Goal: Task Accomplishment & Management: Complete application form

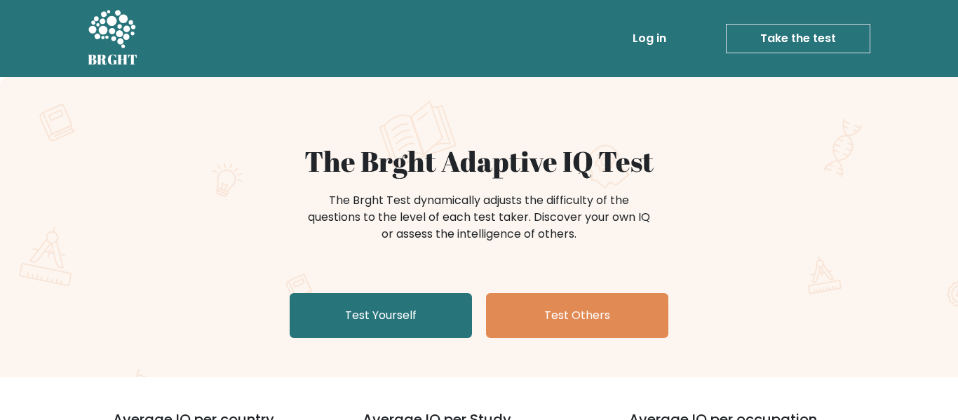
click at [346, 318] on link "Test Yourself" at bounding box center [381, 315] width 182 height 45
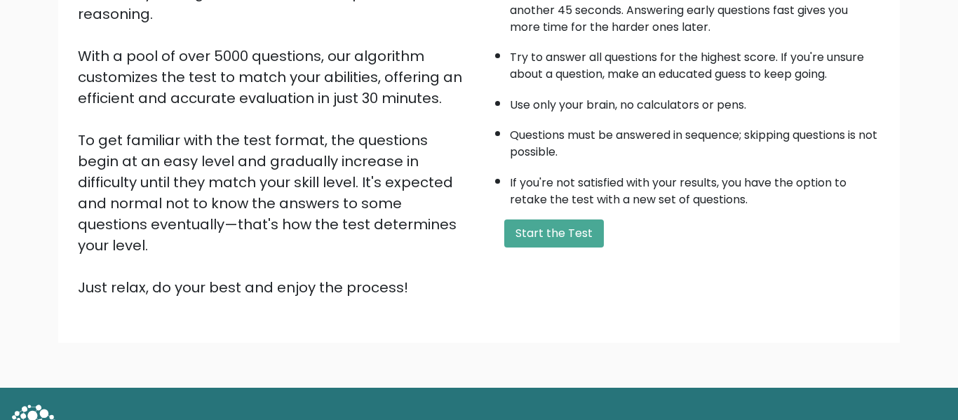
scroll to position [222, 0]
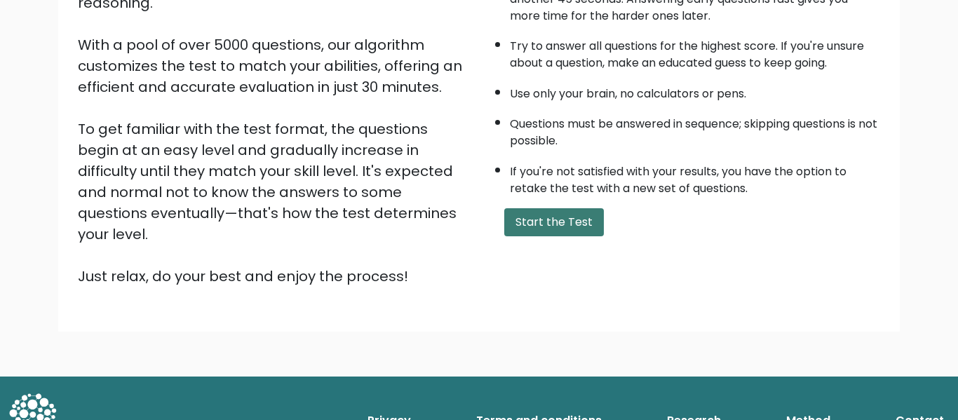
click at [566, 226] on button "Start the Test" at bounding box center [554, 222] width 100 height 28
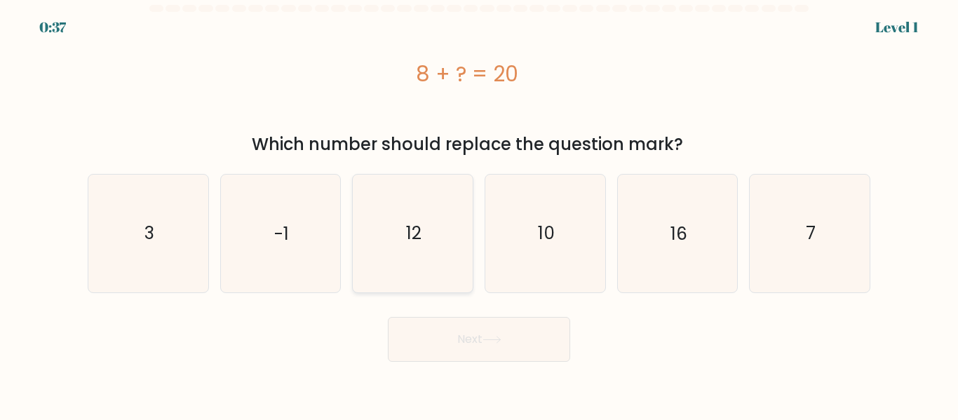
click at [439, 200] on icon "12" at bounding box center [412, 233] width 117 height 117
click at [479, 210] on input "c. 12" at bounding box center [479, 212] width 1 height 4
radio input "true"
click at [432, 331] on button "Next" at bounding box center [479, 339] width 182 height 45
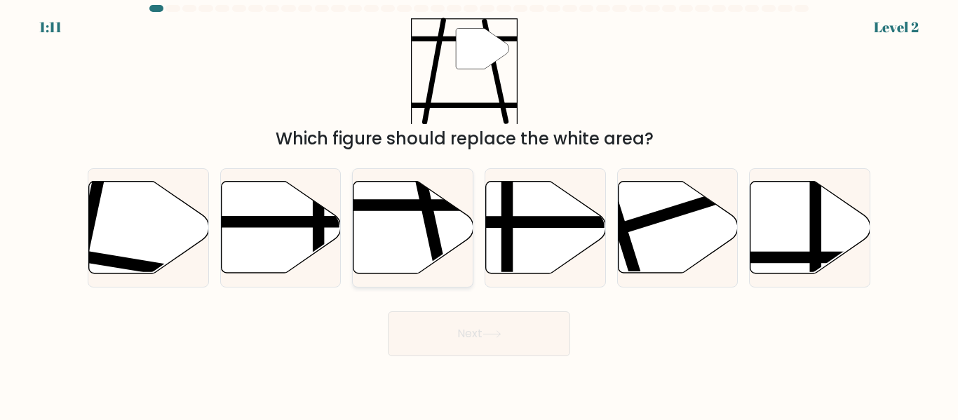
click at [402, 233] on icon at bounding box center [413, 228] width 120 height 92
click at [479, 214] on input "c." at bounding box center [479, 212] width 1 height 4
radio input "true"
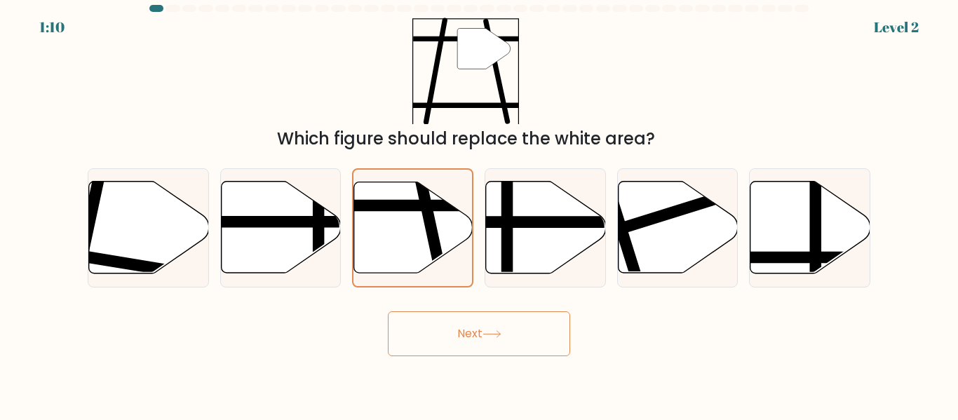
click at [417, 336] on button "Next" at bounding box center [479, 333] width 182 height 45
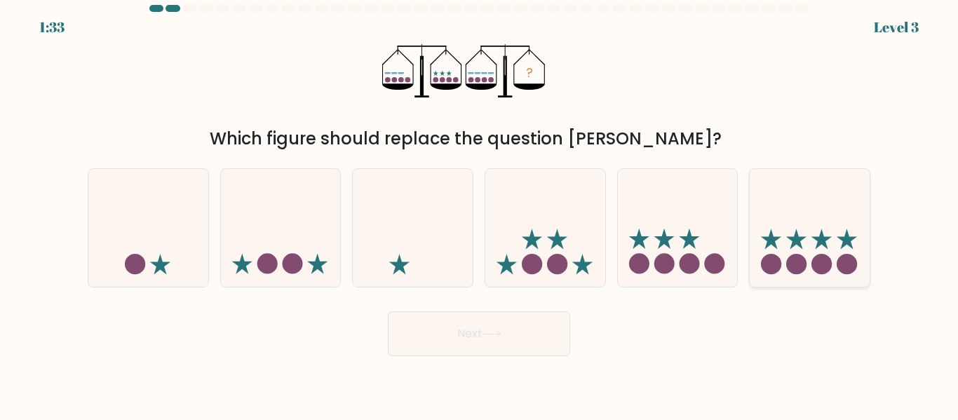
click at [818, 217] on icon at bounding box center [810, 227] width 120 height 99
click at [480, 214] on input "f." at bounding box center [479, 212] width 1 height 4
radio input "true"
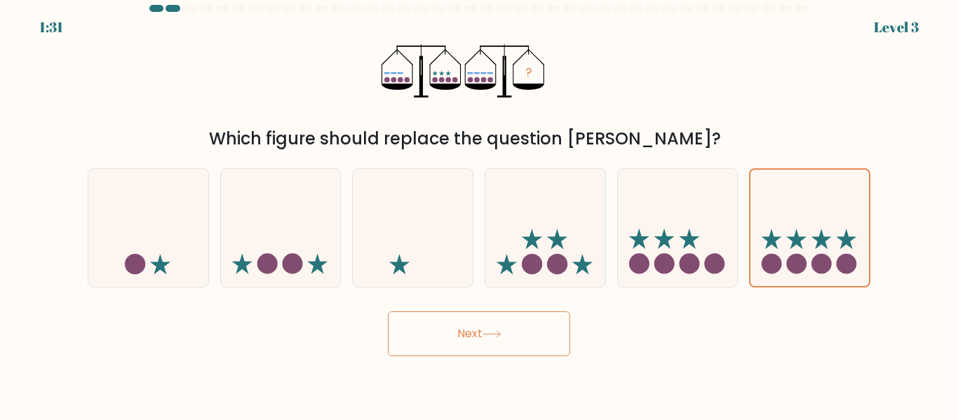
click at [520, 330] on button "Next" at bounding box center [479, 333] width 182 height 45
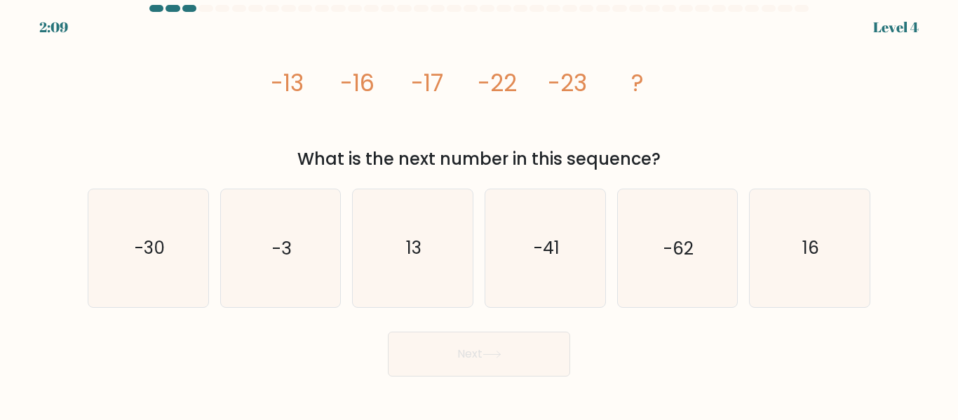
click at [560, 62] on icon "image/svg+xml -13 -16 -17 -22 -23 ?" at bounding box center [479, 91] width 421 height 107
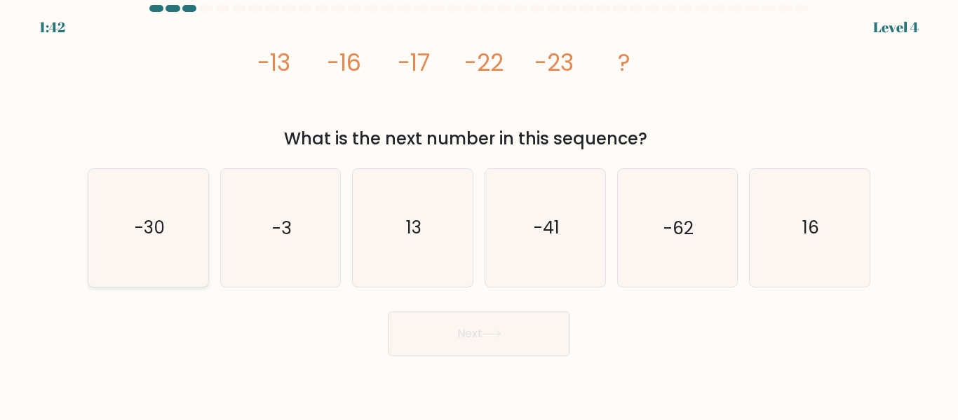
click at [163, 226] on text "-30" at bounding box center [149, 228] width 30 height 25
click at [479, 214] on input "a. -30" at bounding box center [479, 212] width 1 height 4
radio input "true"
click at [404, 339] on button "Next" at bounding box center [479, 333] width 182 height 45
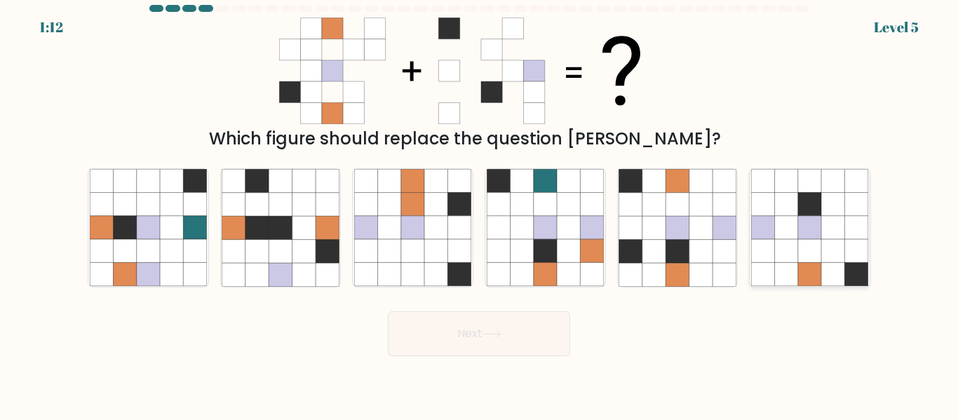
click at [778, 248] on icon at bounding box center [786, 251] width 23 height 23
click at [480, 214] on input "f." at bounding box center [479, 212] width 1 height 4
radio input "true"
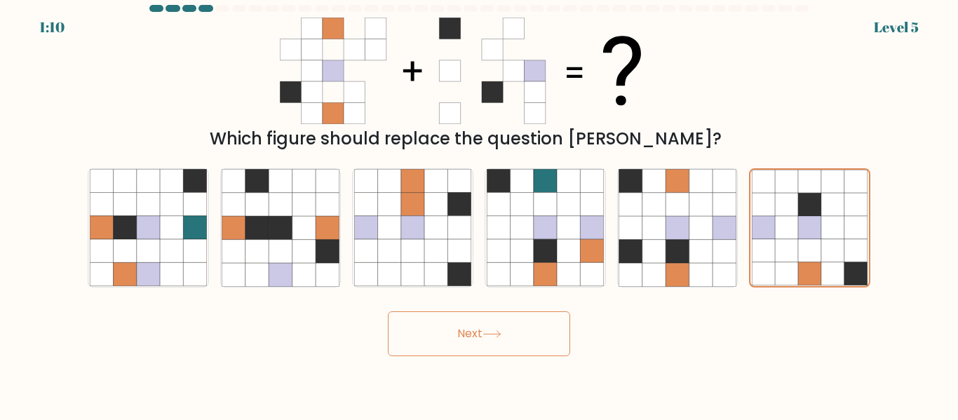
click at [498, 319] on button "Next" at bounding box center [479, 333] width 182 height 45
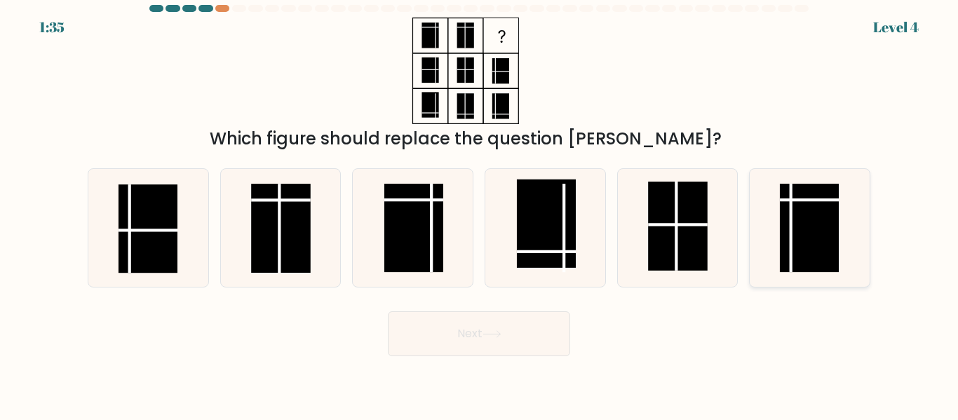
click at [811, 230] on rect at bounding box center [809, 228] width 59 height 88
click at [480, 214] on input "f." at bounding box center [479, 212] width 1 height 4
radio input "true"
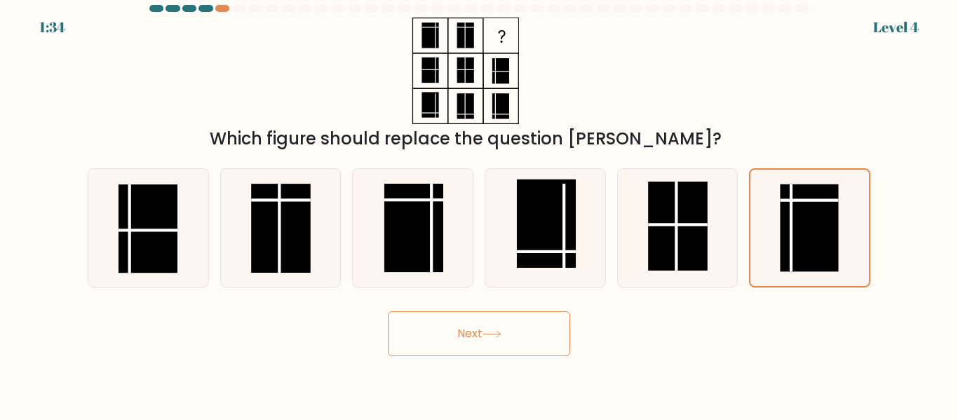
click at [503, 311] on button "Next" at bounding box center [479, 333] width 182 height 45
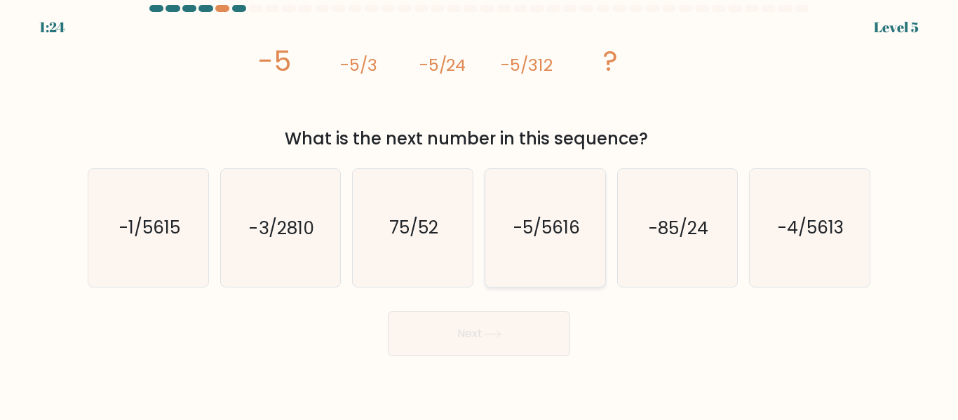
click at [523, 245] on icon "-5/5616" at bounding box center [545, 227] width 117 height 117
click at [480, 214] on input "d. -5/5616" at bounding box center [479, 212] width 1 height 4
radio input "true"
click at [482, 318] on button "Next" at bounding box center [479, 333] width 182 height 45
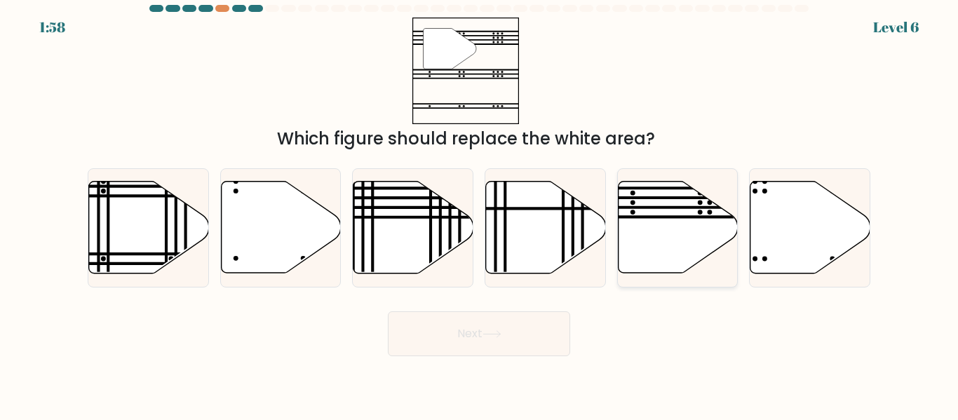
click at [663, 247] on icon at bounding box center [678, 228] width 120 height 92
click at [480, 214] on input "e." at bounding box center [479, 212] width 1 height 4
radio input "true"
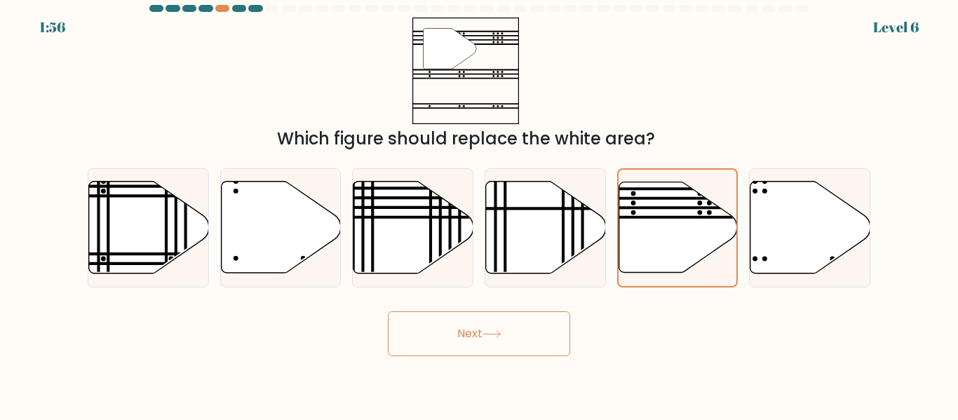
click at [517, 327] on button "Next" at bounding box center [479, 333] width 182 height 45
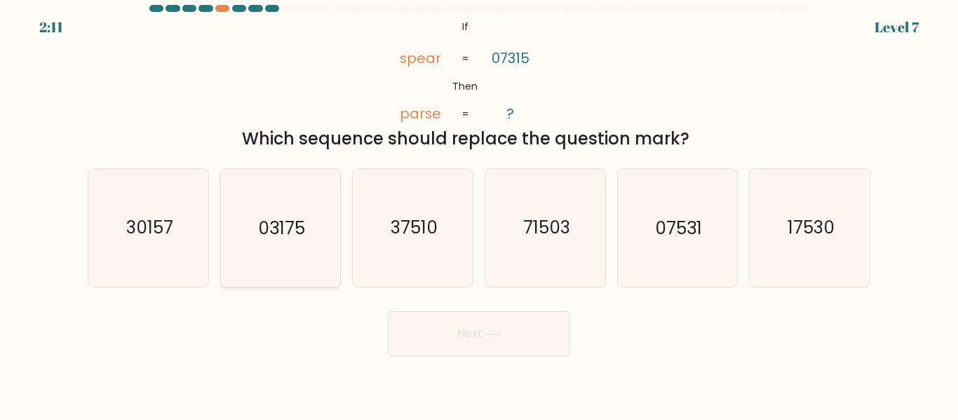
click at [311, 252] on icon "03175" at bounding box center [280, 227] width 117 height 117
click at [479, 214] on input "b. 03175" at bounding box center [479, 212] width 1 height 4
radio input "true"
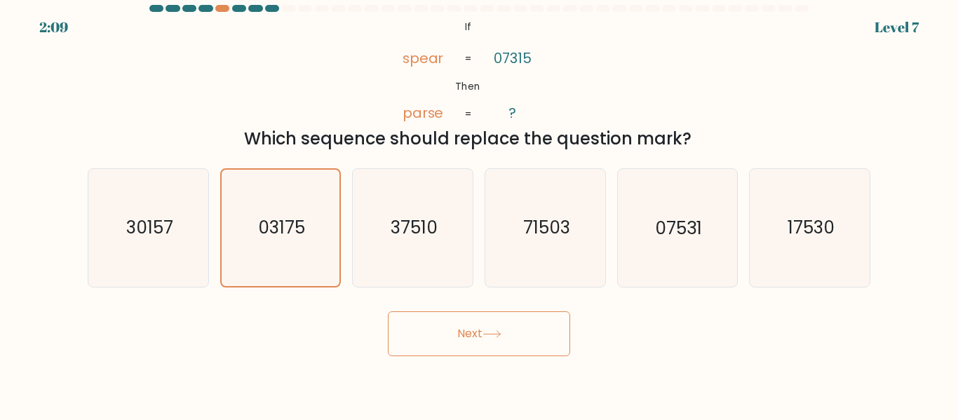
click at [394, 345] on button "Next" at bounding box center [479, 333] width 182 height 45
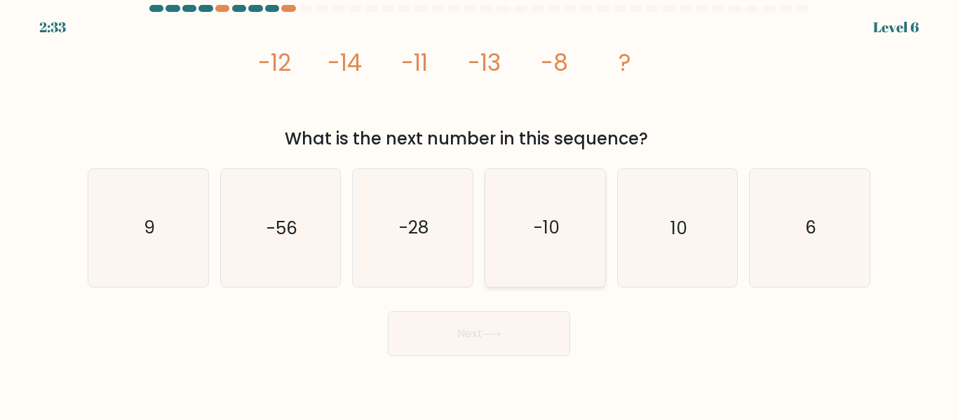
click at [545, 238] on text "-10" at bounding box center [546, 228] width 26 height 25
click at [480, 214] on input "d. -10" at bounding box center [479, 212] width 1 height 4
radio input "true"
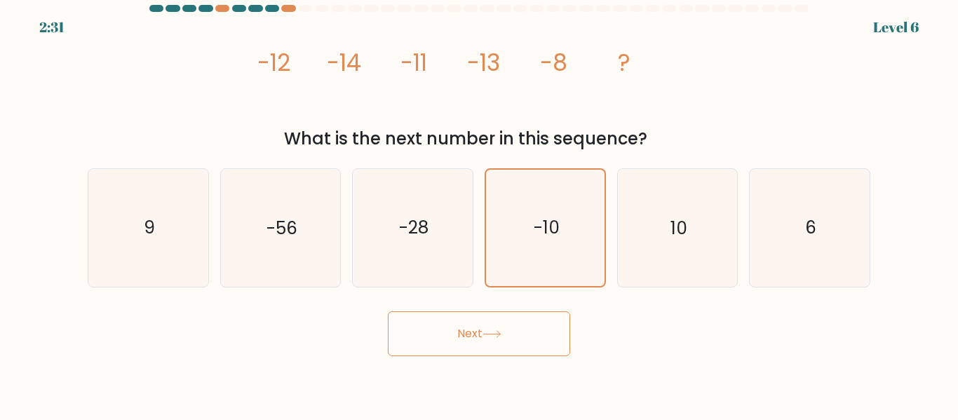
click at [478, 333] on button "Next" at bounding box center [479, 333] width 182 height 45
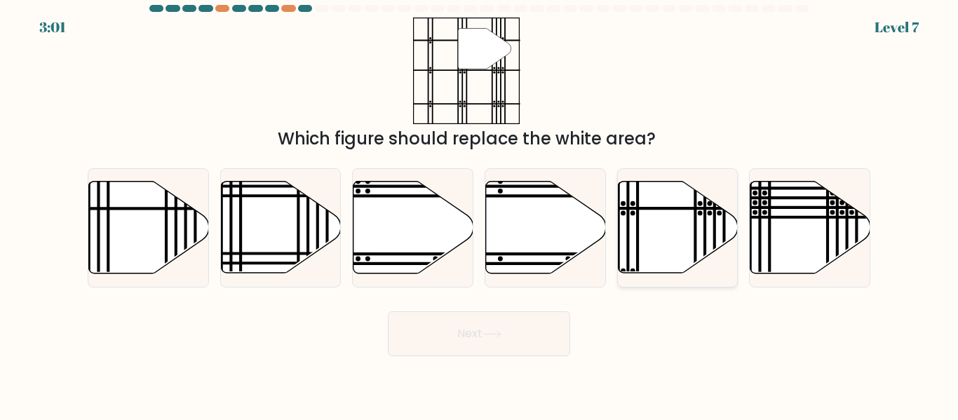
click at [649, 217] on icon at bounding box center [678, 228] width 120 height 92
click at [480, 214] on input "e." at bounding box center [479, 212] width 1 height 4
radio input "true"
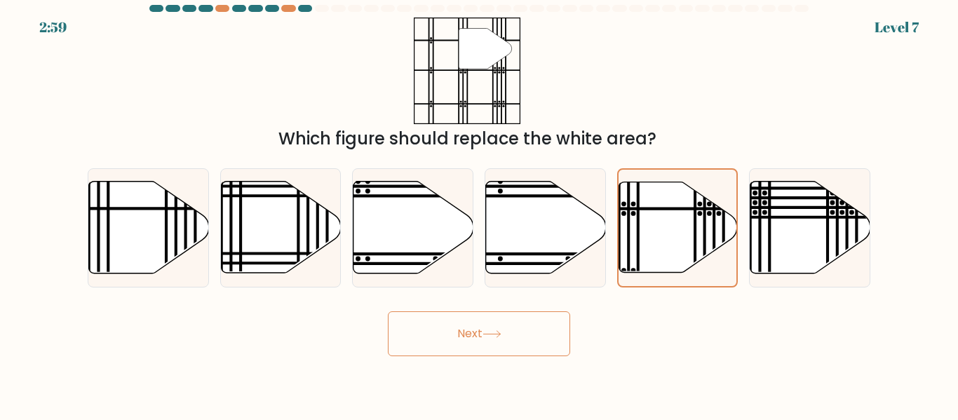
click at [480, 351] on button "Next" at bounding box center [479, 333] width 182 height 45
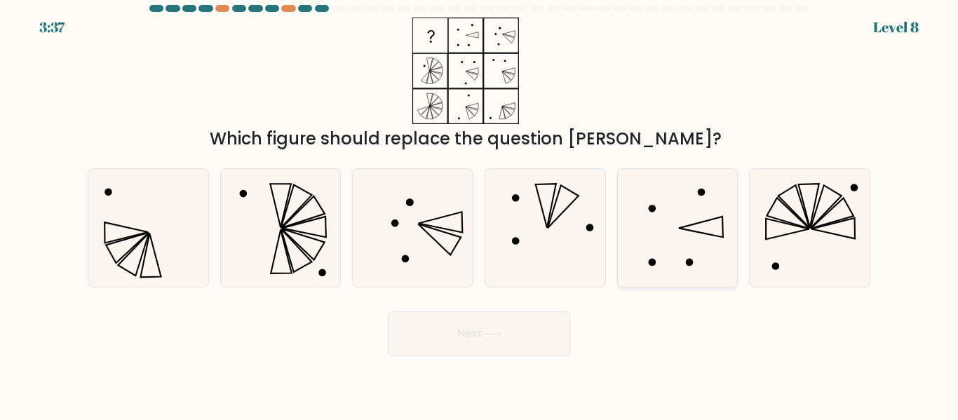
click at [638, 228] on icon at bounding box center [676, 227] width 117 height 117
click at [480, 214] on input "e." at bounding box center [479, 212] width 1 height 4
radio input "true"
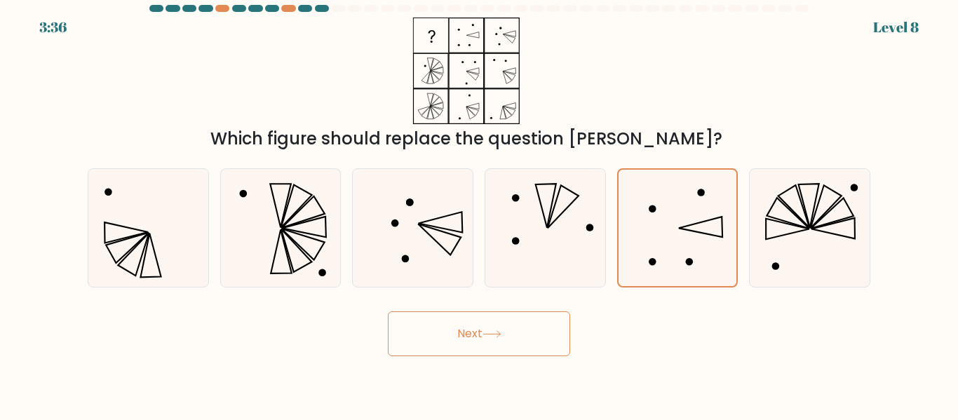
click at [492, 344] on button "Next" at bounding box center [479, 333] width 182 height 45
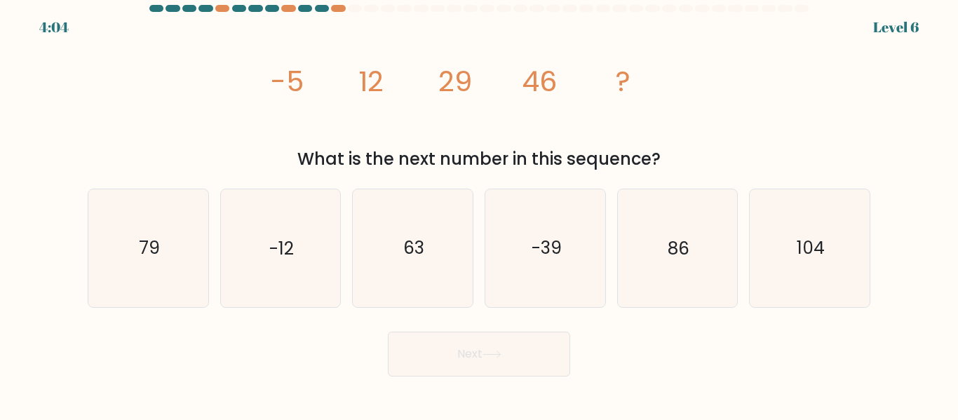
click at [481, 180] on div "a. 79 b. -12" at bounding box center [479, 242] width 794 height 130
click at [447, 270] on icon "63" at bounding box center [412, 247] width 117 height 117
click at [479, 214] on input "c. 63" at bounding box center [479, 212] width 1 height 4
radio input "true"
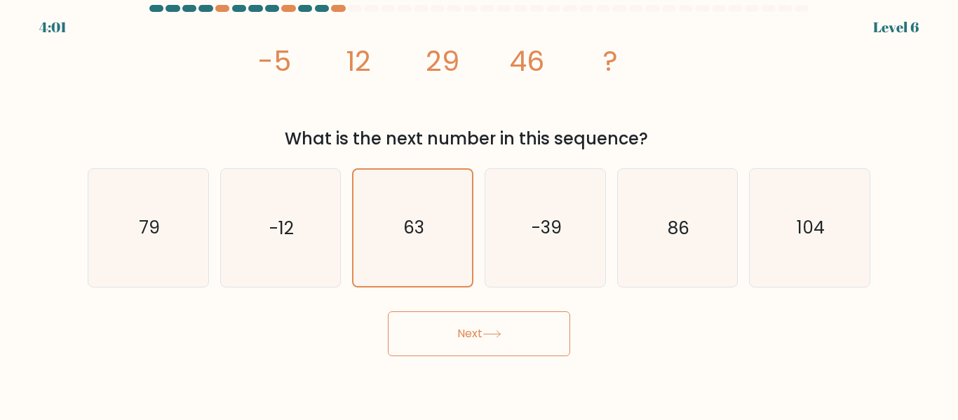
click at [445, 320] on button "Next" at bounding box center [479, 333] width 182 height 45
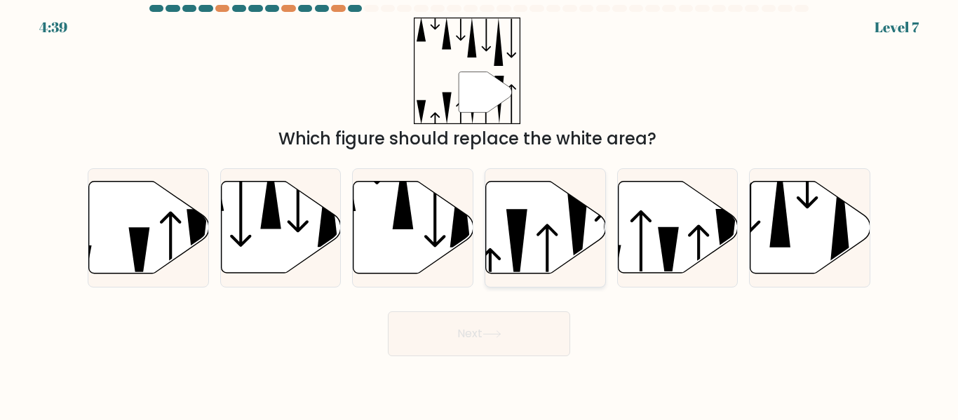
click at [513, 190] on icon at bounding box center [546, 228] width 120 height 92
click at [480, 210] on input "d." at bounding box center [479, 212] width 1 height 4
radio input "true"
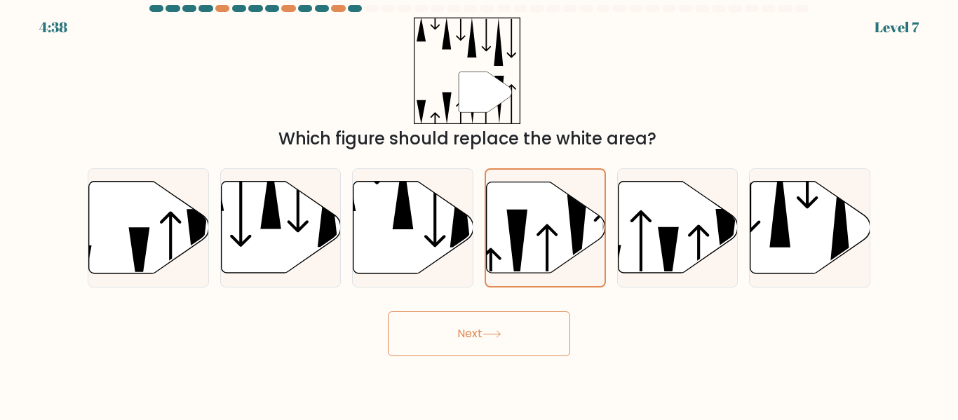
click at [432, 332] on button "Next" at bounding box center [479, 333] width 182 height 45
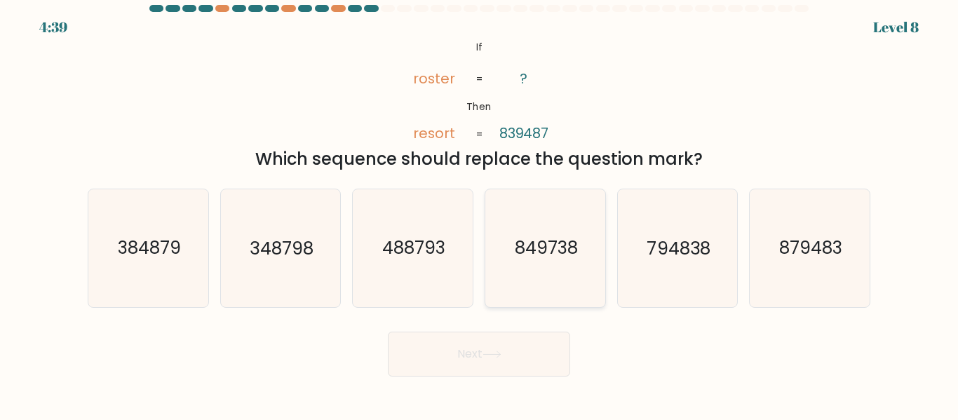
click at [554, 259] on text "849738" at bounding box center [546, 248] width 63 height 25
click at [480, 214] on input "d. 849738" at bounding box center [479, 212] width 1 height 4
radio input "true"
click at [510, 344] on button "Next" at bounding box center [479, 354] width 182 height 45
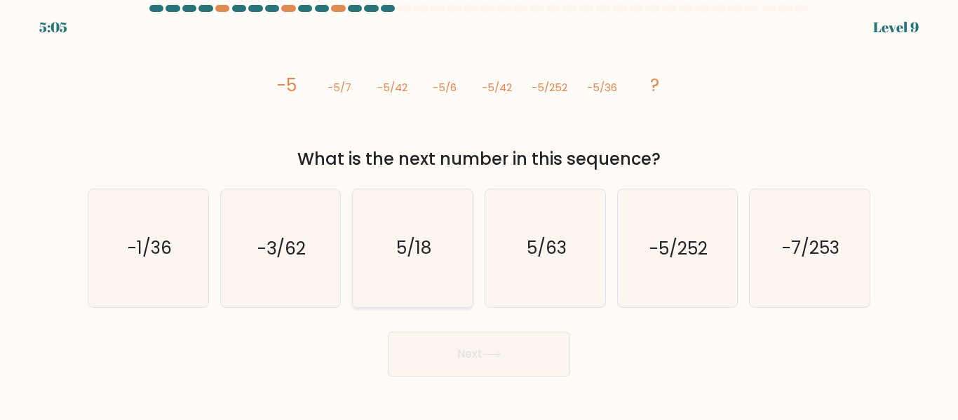
click at [406, 243] on text "5/18" at bounding box center [413, 248] width 35 height 25
click at [479, 214] on input "c. 5/18" at bounding box center [479, 212] width 1 height 4
radio input "true"
click at [407, 371] on button "Next" at bounding box center [479, 354] width 182 height 45
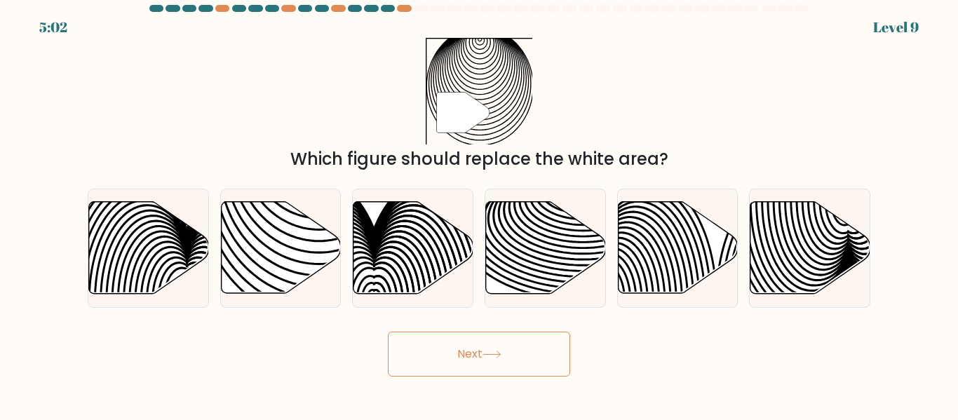
click at [412, 367] on body "5:02 Level 9" at bounding box center [479, 210] width 958 height 420
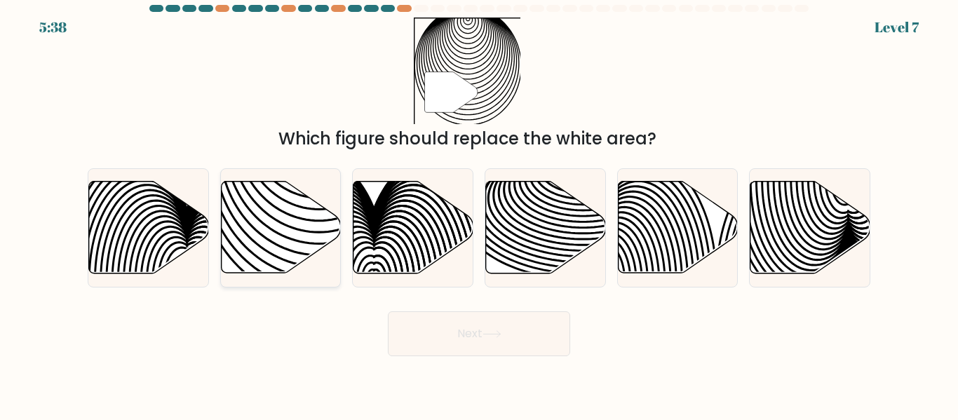
click at [265, 235] on icon at bounding box center [281, 228] width 120 height 92
click at [479, 214] on input "b." at bounding box center [479, 212] width 1 height 4
radio input "true"
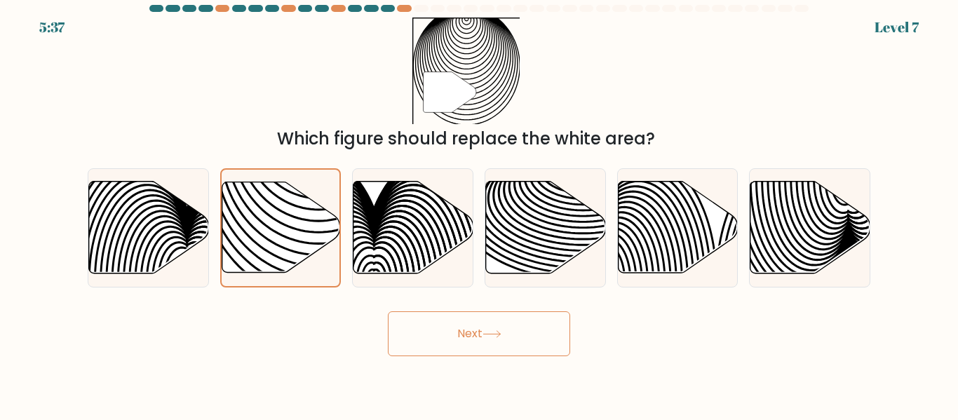
click at [402, 334] on button "Next" at bounding box center [479, 333] width 182 height 45
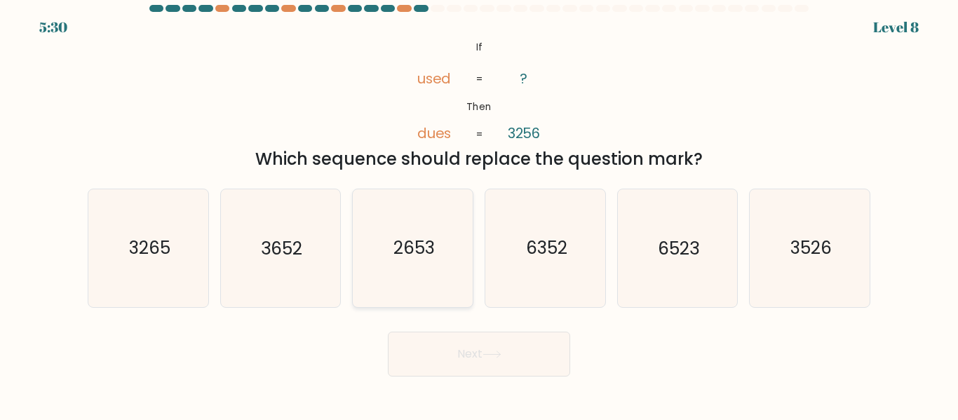
click at [402, 225] on icon "2653" at bounding box center [412, 247] width 117 height 117
click at [479, 214] on input "c. 2653" at bounding box center [479, 212] width 1 height 4
radio input "true"
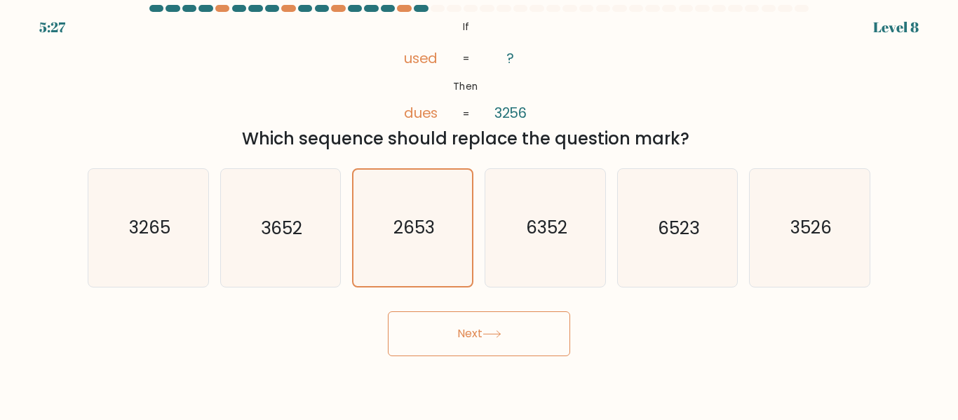
click at [428, 341] on button "Next" at bounding box center [479, 333] width 182 height 45
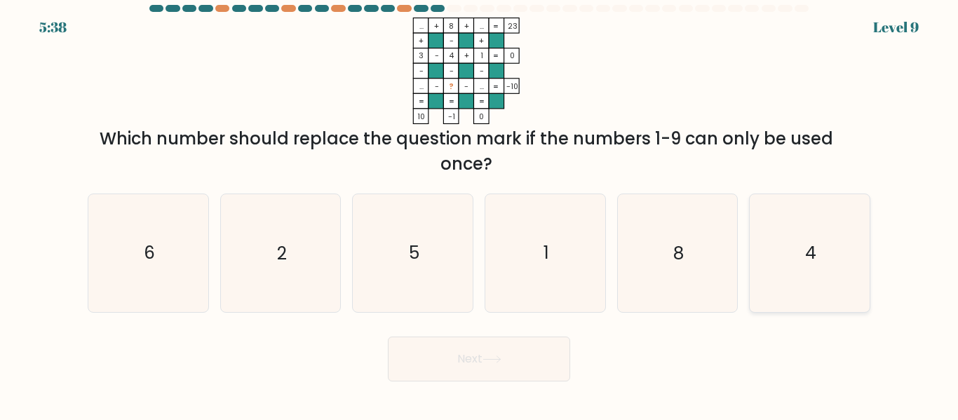
click at [807, 248] on icon "4" at bounding box center [809, 252] width 117 height 117
click at [480, 214] on input "f. 4" at bounding box center [479, 212] width 1 height 4
radio input "true"
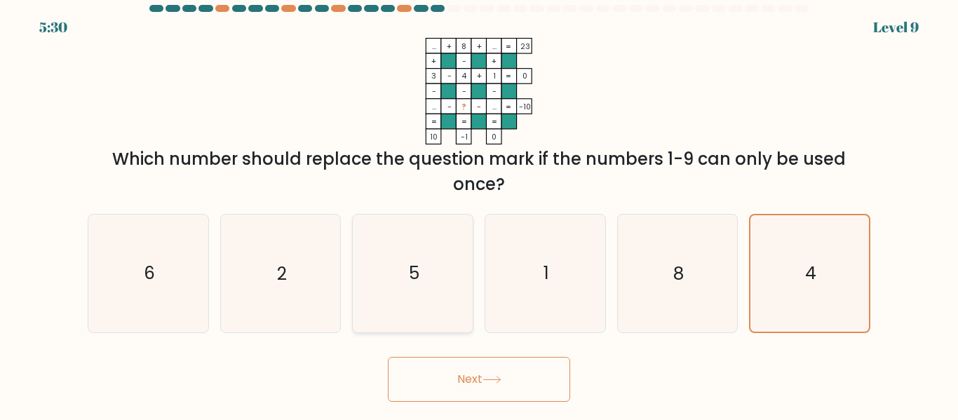
click at [431, 245] on icon "5" at bounding box center [412, 273] width 117 height 117
click at [479, 214] on input "c. 5" at bounding box center [479, 212] width 1 height 4
radio input "true"
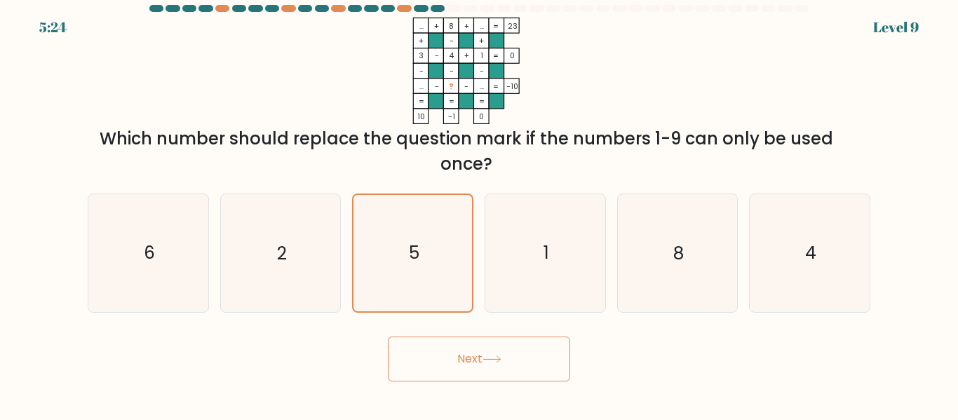
click at [437, 376] on button "Next" at bounding box center [479, 359] width 182 height 45
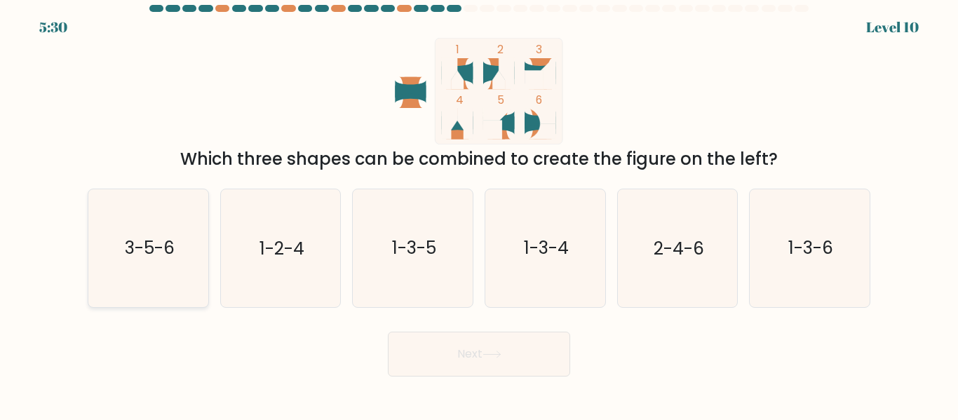
click at [205, 250] on icon "3-5-6" at bounding box center [148, 247] width 117 height 117
click at [479, 214] on input "a. 3-5-6" at bounding box center [479, 212] width 1 height 4
radio input "true"
click at [205, 250] on icon "3-5-6" at bounding box center [148, 248] width 116 height 116
click at [479, 214] on input "a. 3-5-6" at bounding box center [479, 212] width 1 height 4
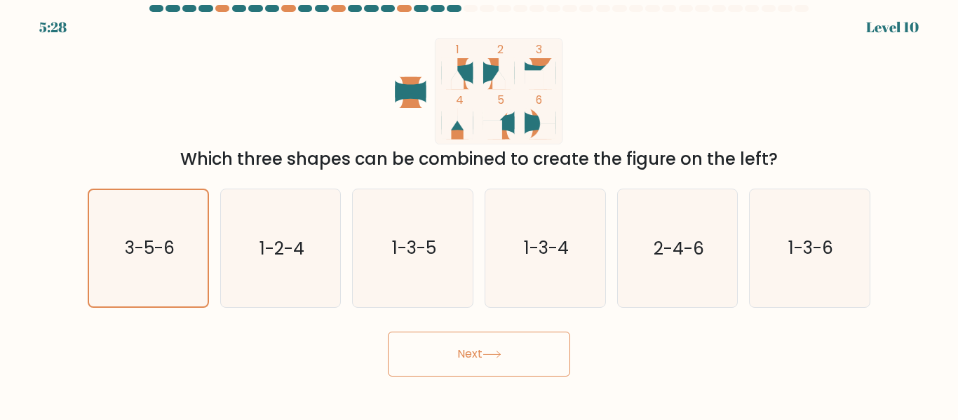
click at [428, 363] on button "Next" at bounding box center [479, 354] width 182 height 45
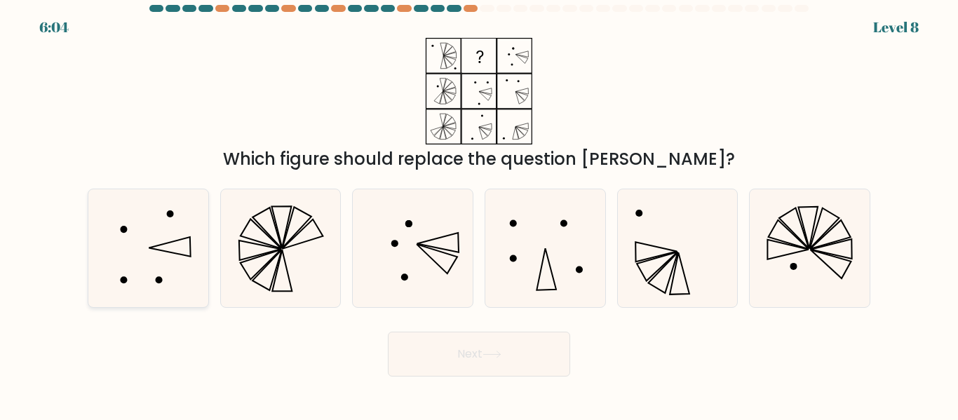
click at [165, 252] on icon at bounding box center [169, 248] width 41 height 20
click at [479, 214] on input "a." at bounding box center [479, 212] width 1 height 4
radio input "true"
click at [424, 346] on button "Next" at bounding box center [479, 354] width 182 height 45
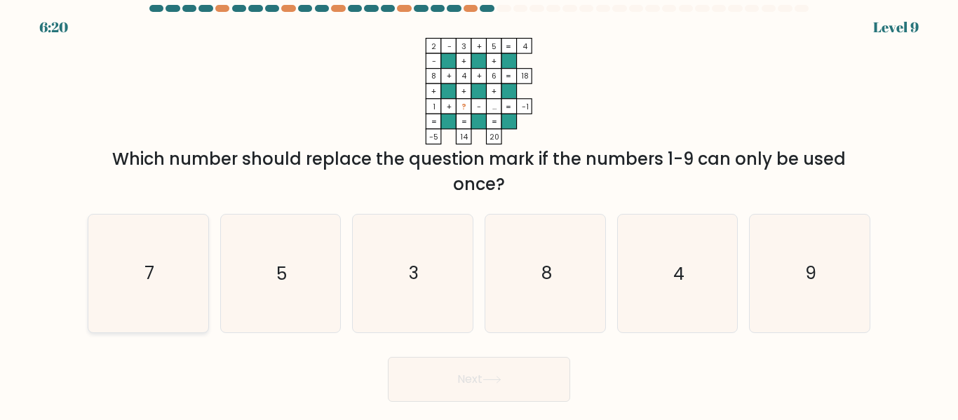
click at [161, 283] on icon "7" at bounding box center [148, 273] width 117 height 117
click at [479, 214] on input "a. 7" at bounding box center [479, 212] width 1 height 4
radio input "true"
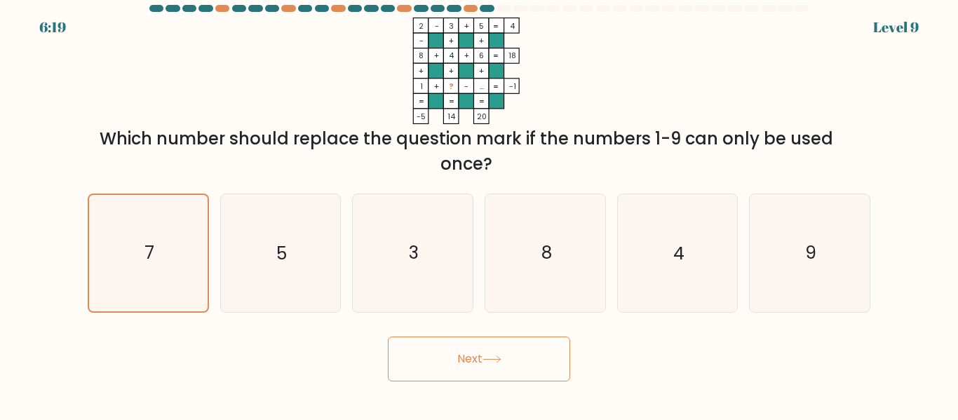
click at [456, 379] on button "Next" at bounding box center [479, 359] width 182 height 45
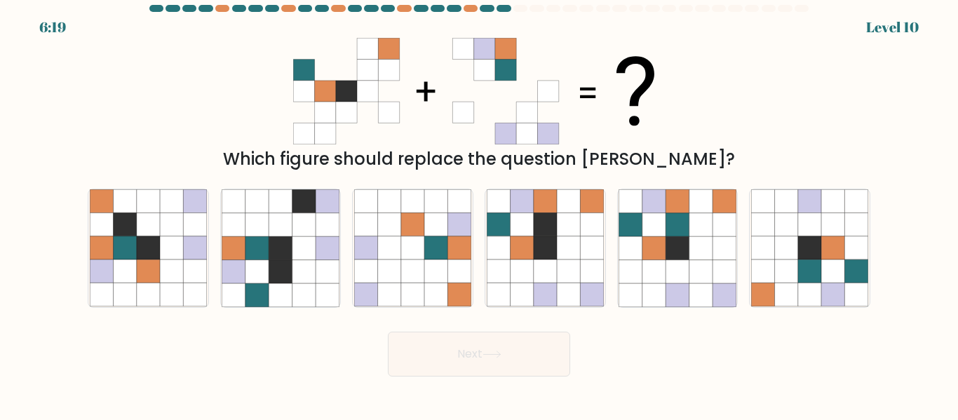
click at [456, 379] on body "6:19 Level 10" at bounding box center [479, 210] width 958 height 420
click at [641, 213] on icon at bounding box center [630, 224] width 23 height 23
click at [480, 213] on input "e." at bounding box center [479, 212] width 1 height 4
radio input "true"
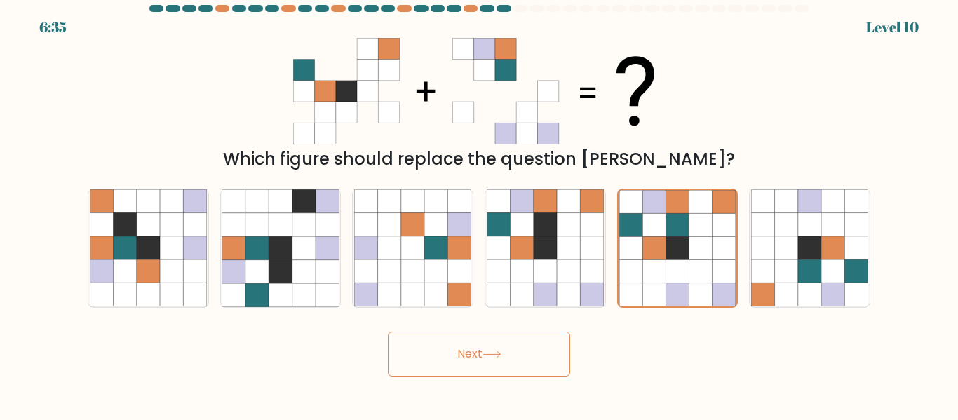
click at [529, 345] on button "Next" at bounding box center [479, 354] width 182 height 45
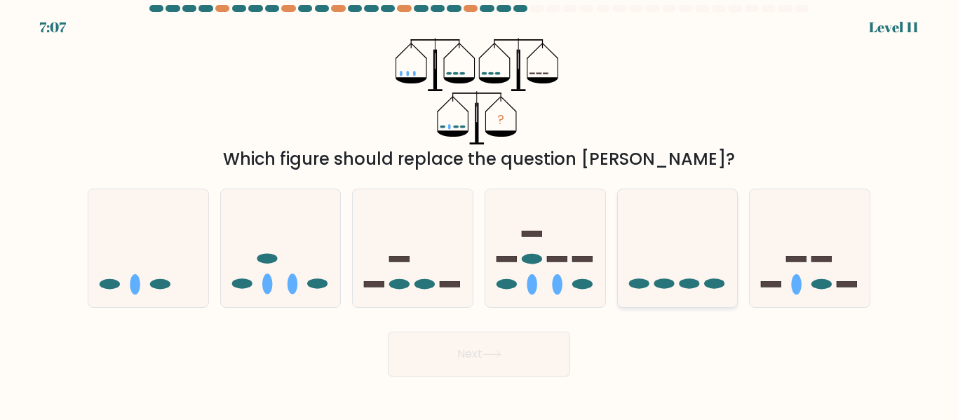
click at [661, 257] on icon at bounding box center [678, 247] width 120 height 99
click at [480, 214] on input "e." at bounding box center [479, 212] width 1 height 4
radio input "true"
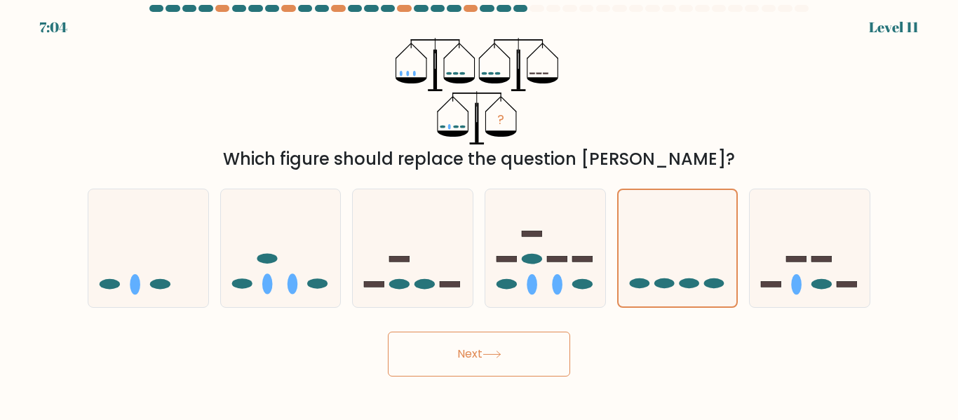
click at [477, 360] on button "Next" at bounding box center [479, 354] width 182 height 45
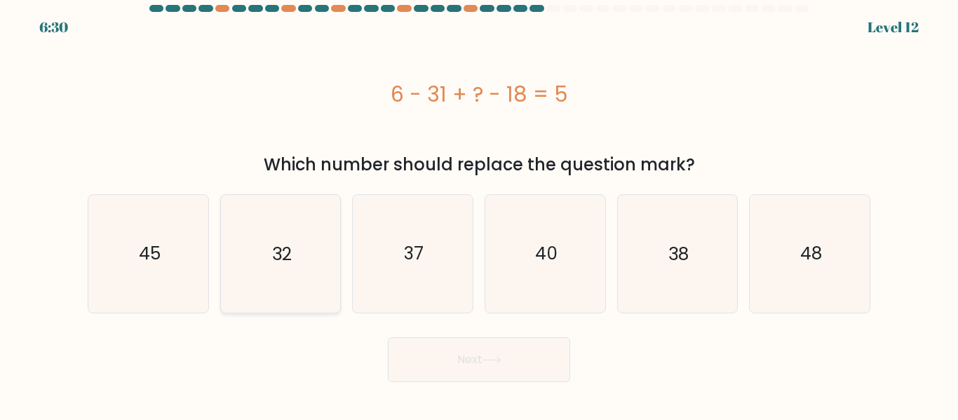
click at [265, 284] on icon "32" at bounding box center [280, 253] width 117 height 117
click at [479, 214] on input "b. 32" at bounding box center [479, 212] width 1 height 4
radio input "true"
click at [401, 342] on button "Next" at bounding box center [479, 359] width 182 height 45
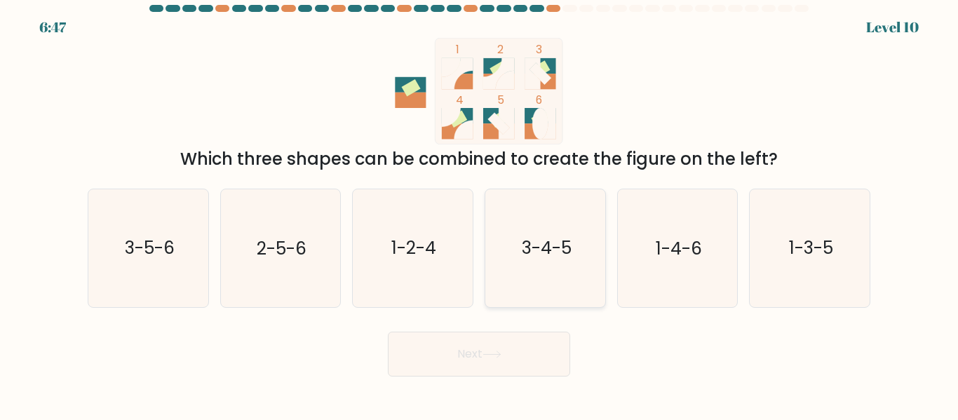
click at [517, 243] on icon "3-4-5" at bounding box center [545, 247] width 117 height 117
click at [480, 214] on input "d. 3-4-5" at bounding box center [479, 212] width 1 height 4
radio input "true"
click at [472, 334] on button "Next" at bounding box center [479, 354] width 182 height 45
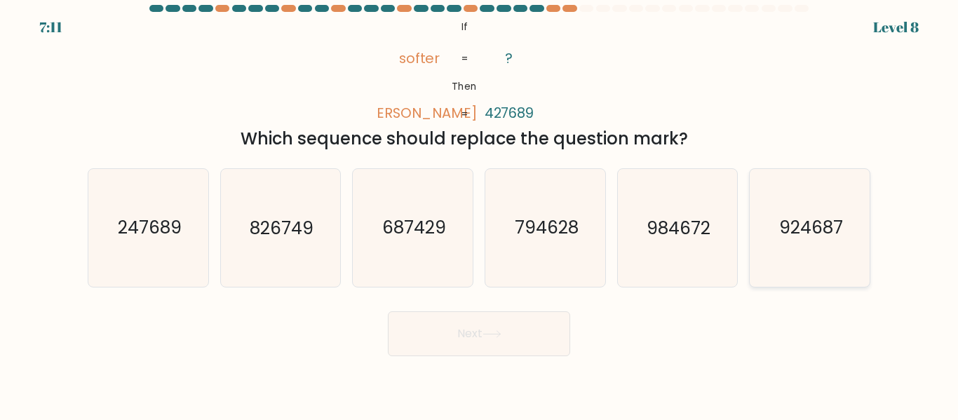
click at [806, 222] on text "924687" at bounding box center [811, 228] width 64 height 25
click at [480, 214] on input "f. 924687" at bounding box center [479, 212] width 1 height 4
radio input "true"
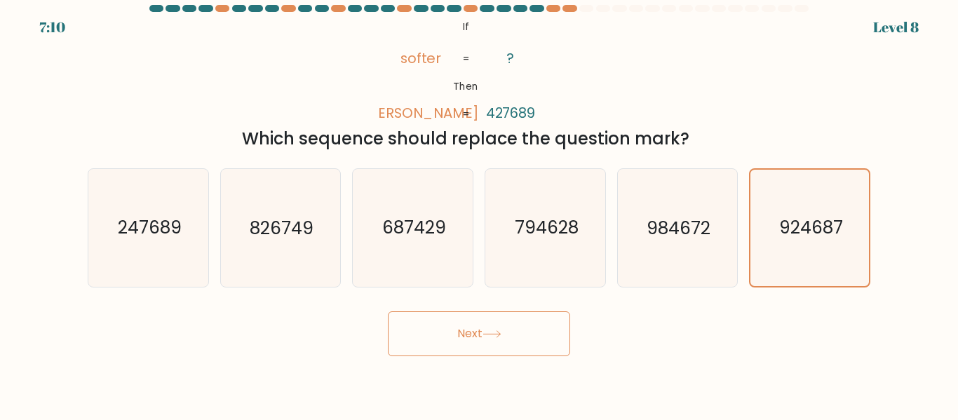
click at [501, 333] on icon at bounding box center [491, 334] width 19 height 8
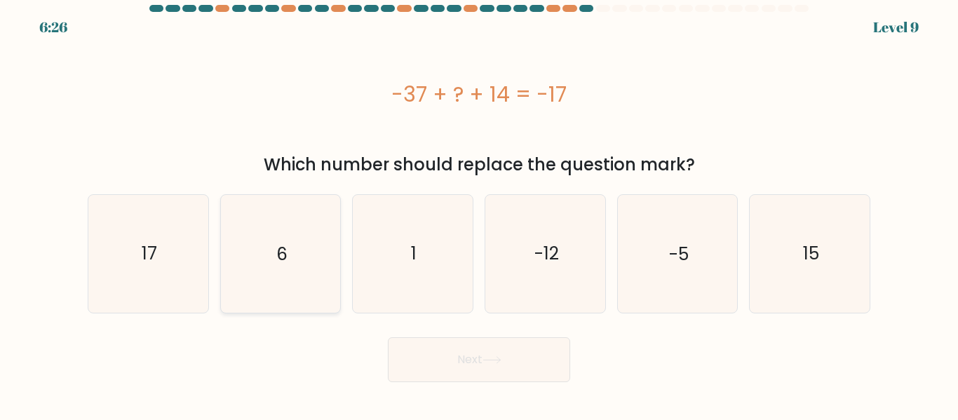
click at [255, 298] on icon "6" at bounding box center [280, 253] width 117 height 117
click at [479, 214] on input "b. 6" at bounding box center [479, 212] width 1 height 4
radio input "true"
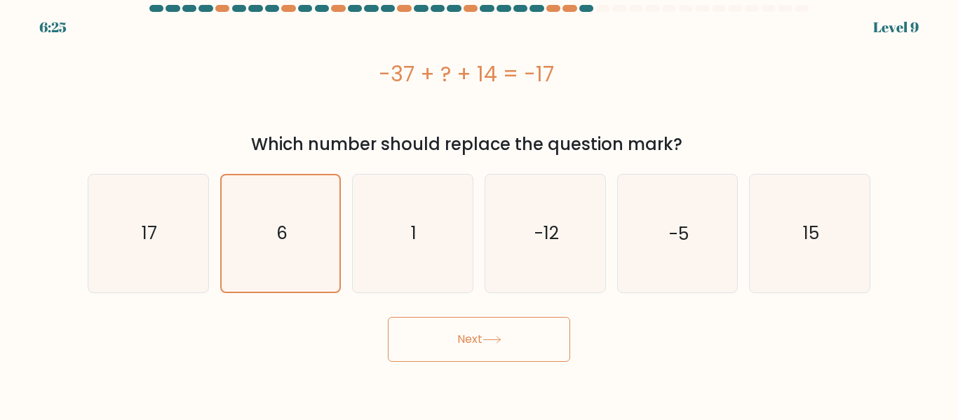
click at [441, 356] on button "Next" at bounding box center [479, 339] width 182 height 45
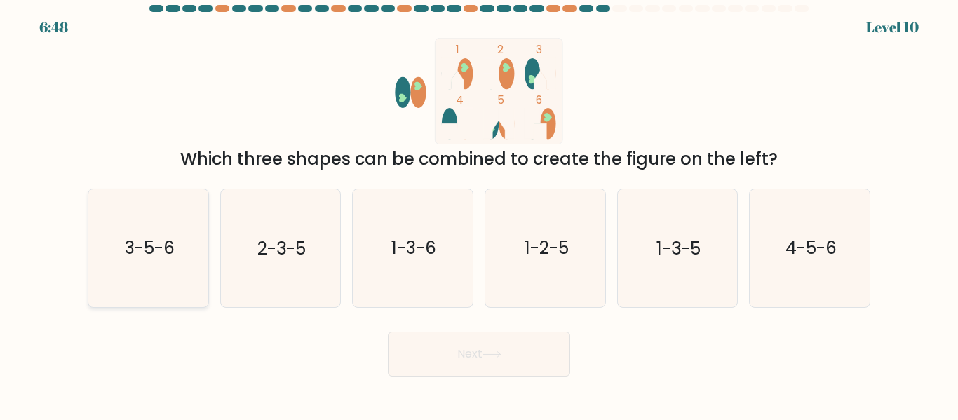
click at [184, 251] on icon "3-5-6" at bounding box center [148, 247] width 117 height 117
click at [479, 214] on input "a. 3-5-6" at bounding box center [479, 212] width 1 height 4
radio input "true"
click at [412, 341] on button "Next" at bounding box center [479, 354] width 182 height 45
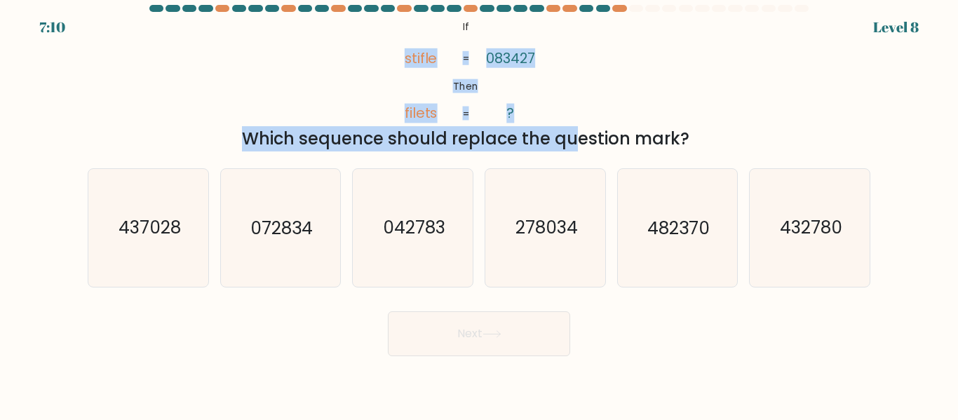
drag, startPoint x: 450, startPoint y: 139, endPoint x: 464, endPoint y: 118, distance: 25.3
click at [464, 118] on div "@import url('[URL][DOMAIN_NAME]); If Then stifle filets 083427 ? = = Which sequ…" at bounding box center [465, 85] width 799 height 134
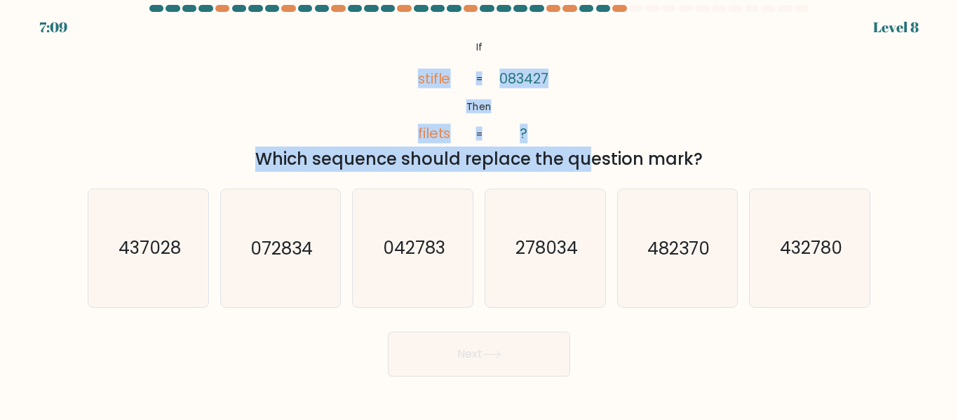
click at [702, 161] on div "Which sequence should replace the question mark?" at bounding box center [479, 159] width 766 height 25
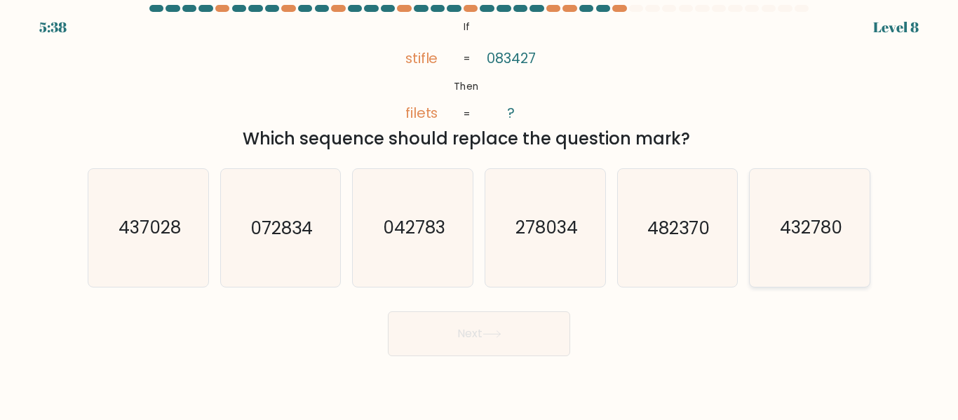
click at [761, 243] on icon "432780" at bounding box center [809, 227] width 117 height 117
click at [480, 214] on input "f. 432780" at bounding box center [479, 212] width 1 height 4
radio input "true"
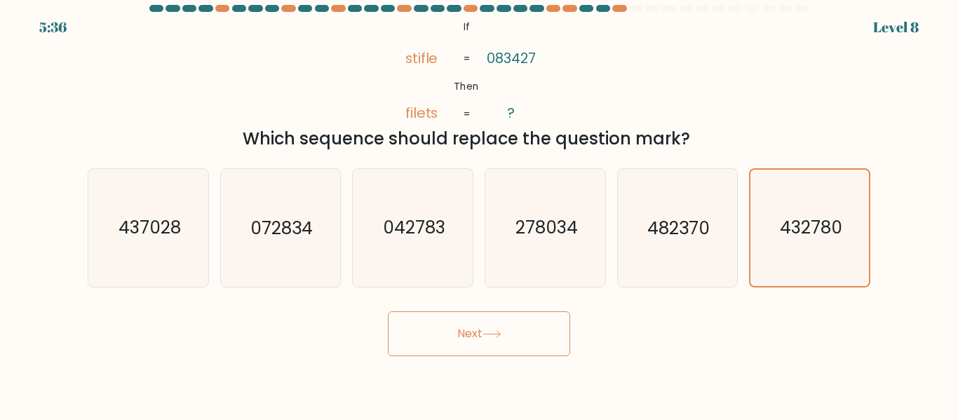
click at [540, 335] on button "Next" at bounding box center [479, 333] width 182 height 45
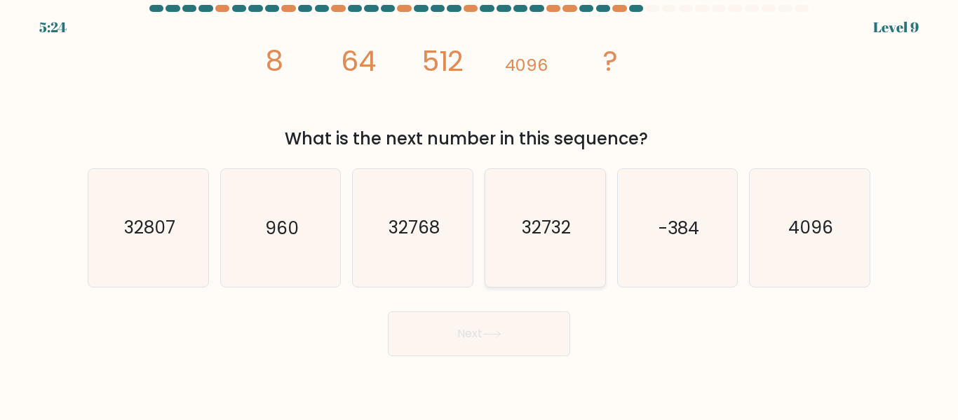
click at [559, 243] on icon "32732" at bounding box center [545, 227] width 117 height 117
click at [480, 214] on input "d. 32732" at bounding box center [479, 212] width 1 height 4
radio input "true"
click at [482, 346] on button "Next" at bounding box center [479, 333] width 182 height 45
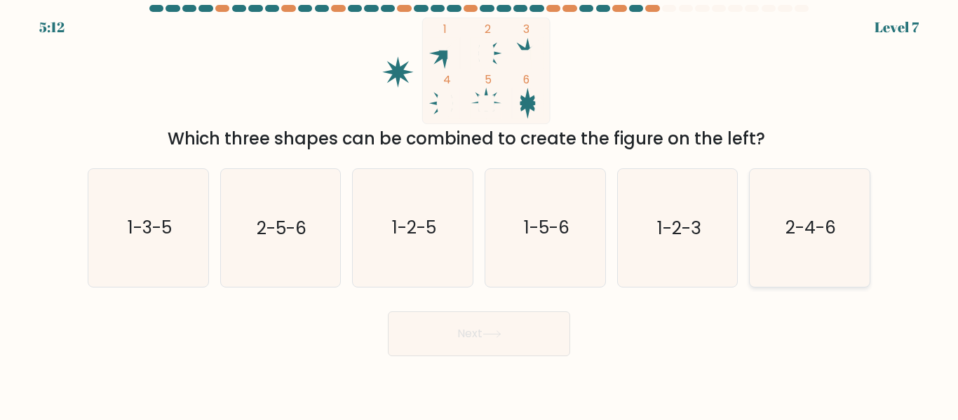
click at [797, 263] on icon "2-4-6" at bounding box center [809, 227] width 117 height 117
click at [480, 214] on input "f. 2-4-6" at bounding box center [479, 212] width 1 height 4
radio input "true"
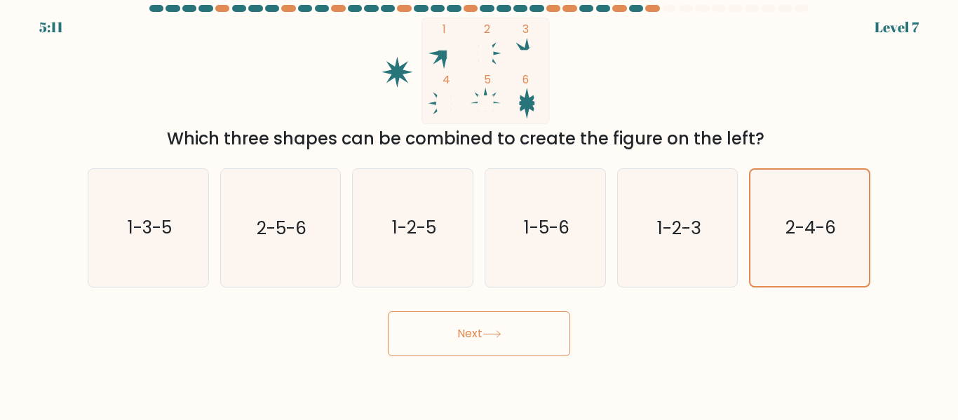
click at [470, 354] on button "Next" at bounding box center [479, 333] width 182 height 45
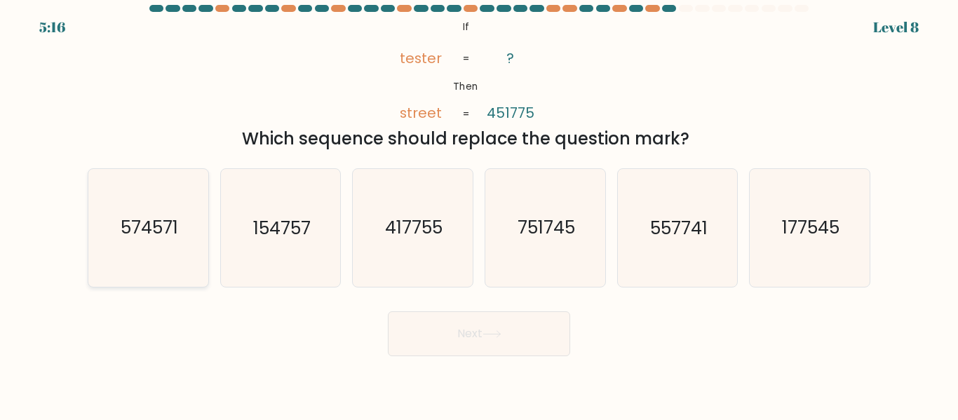
click at [152, 235] on text "574571" at bounding box center [149, 228] width 57 height 25
click at [479, 214] on input "a. 574571" at bounding box center [479, 212] width 1 height 4
radio input "true"
click at [440, 318] on button "Next" at bounding box center [479, 333] width 182 height 45
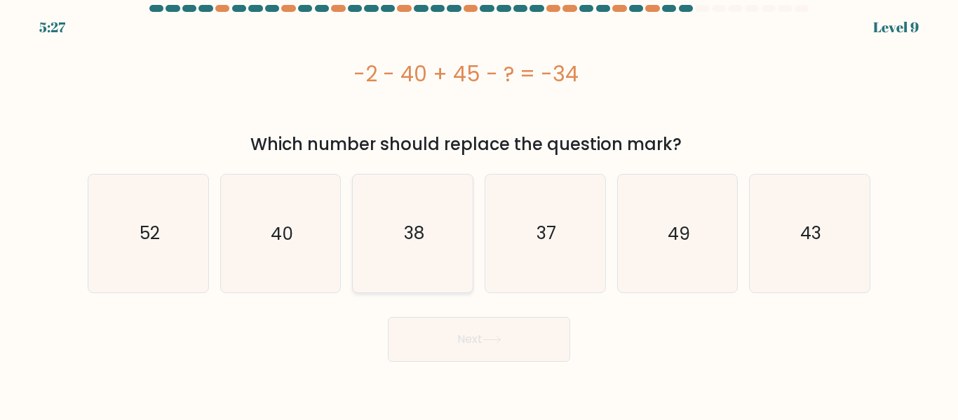
click at [377, 262] on icon "38" at bounding box center [412, 233] width 117 height 117
click at [479, 214] on input "c. 38" at bounding box center [479, 212] width 1 height 4
radio input "true"
click at [421, 346] on button "Next" at bounding box center [479, 339] width 182 height 45
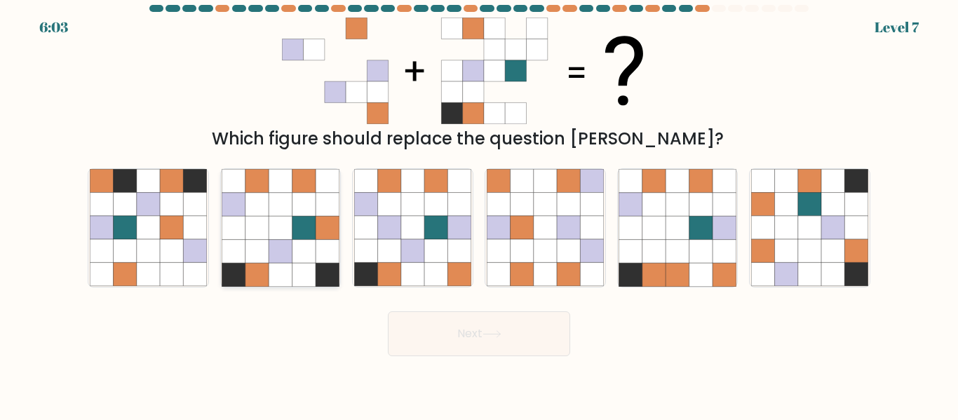
click at [289, 238] on icon at bounding box center [280, 227] width 23 height 23
click at [479, 214] on input "b." at bounding box center [479, 212] width 1 height 4
radio input "true"
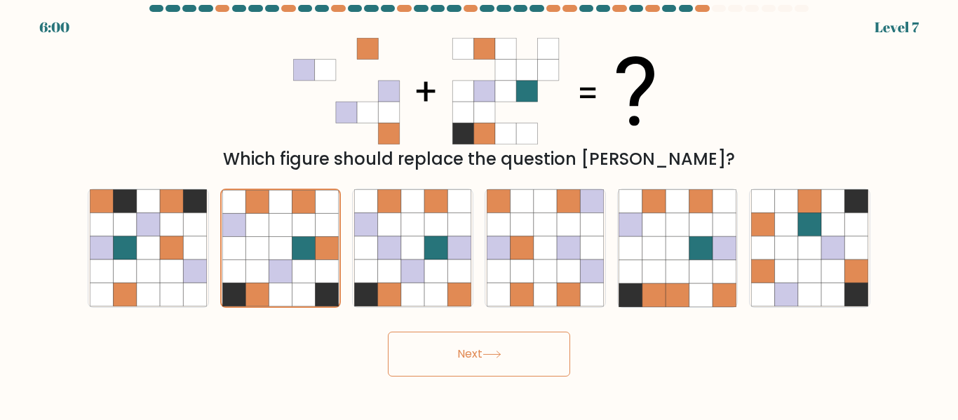
click at [447, 332] on button "Next" at bounding box center [479, 354] width 182 height 45
